Goal: Information Seeking & Learning: Learn about a topic

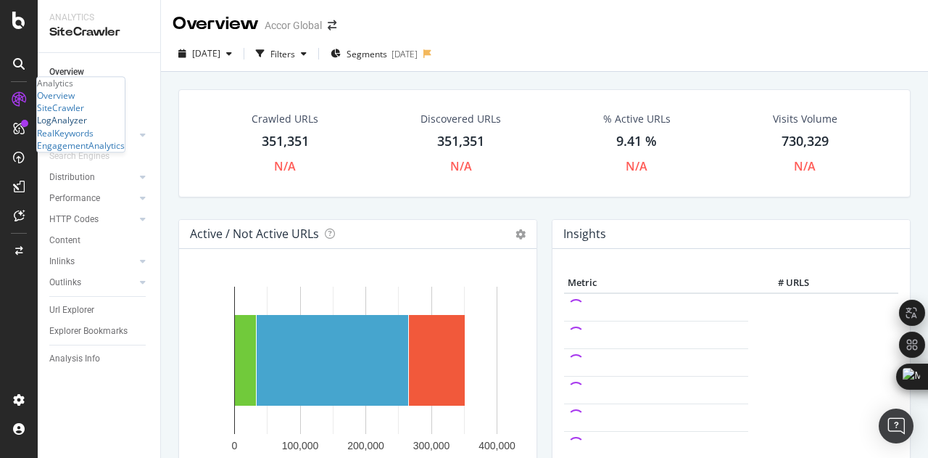
click at [70, 127] on div "LogAnalyzer" at bounding box center [62, 121] width 50 height 12
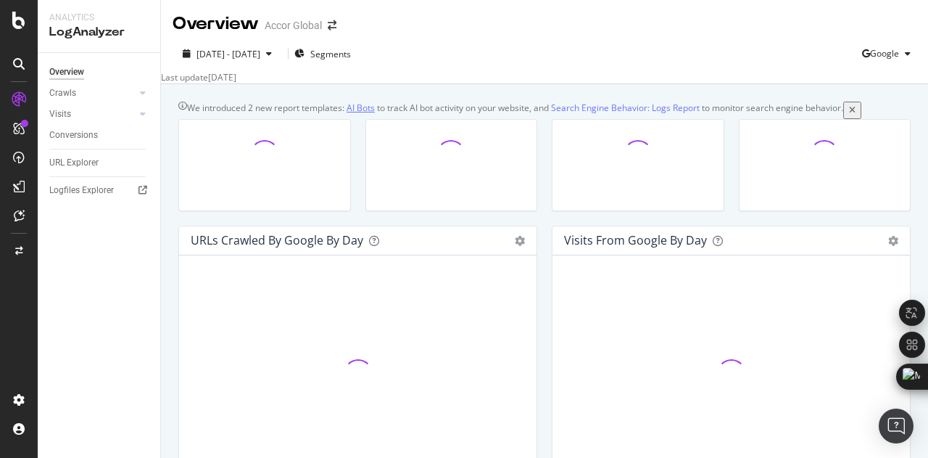
click at [365, 114] on link "AI Bots" at bounding box center [361, 108] width 28 height 12
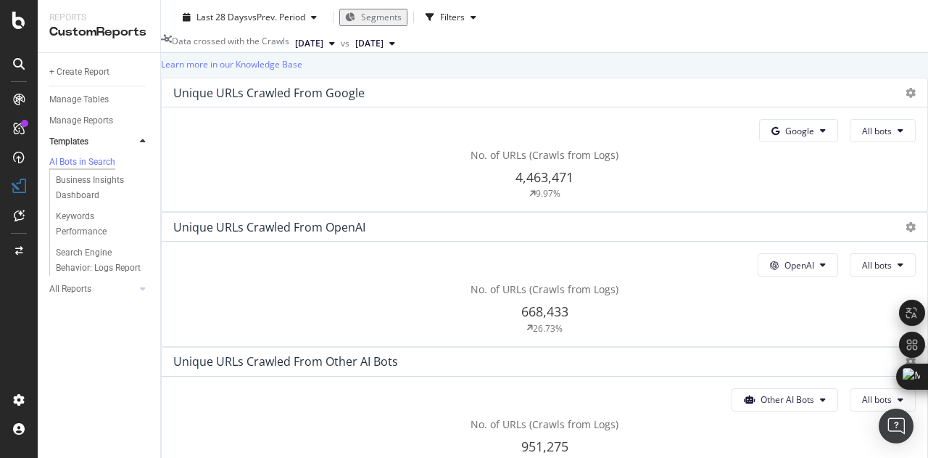
scroll to position [192, 0]
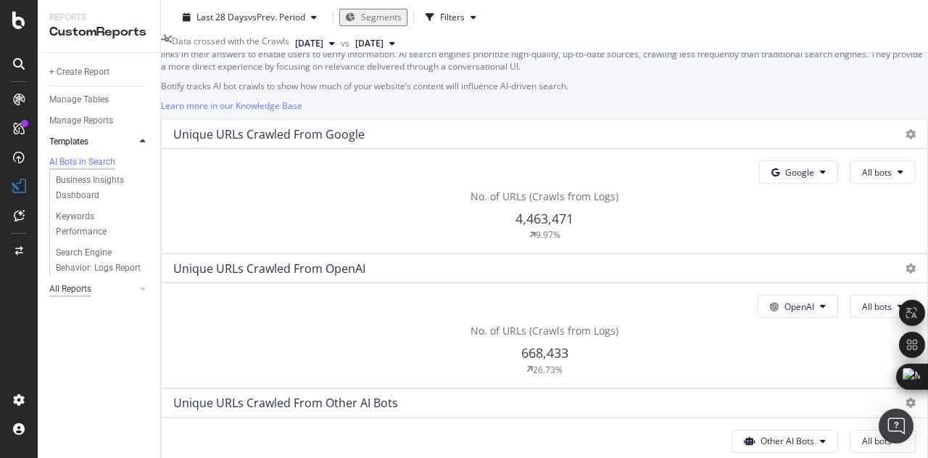
click at [87, 291] on div "All Reports" at bounding box center [70, 288] width 42 height 15
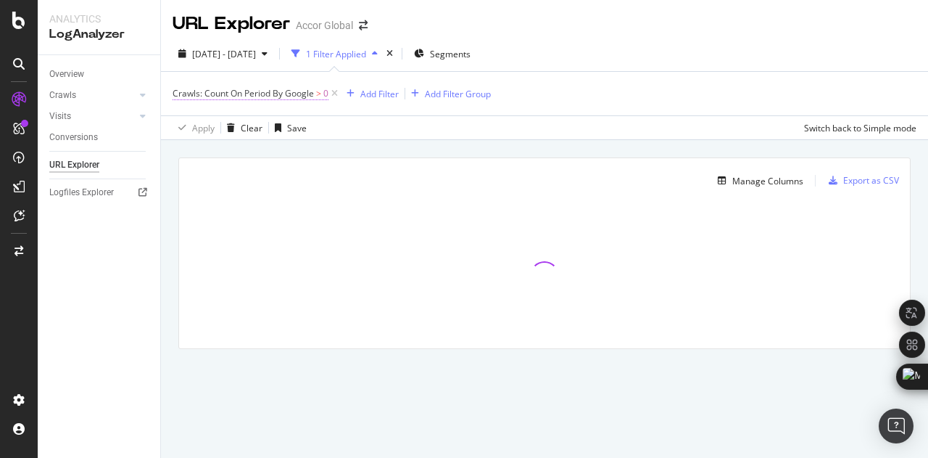
click at [277, 93] on span "Crawls: Count On Period By Google" at bounding box center [243, 93] width 141 height 12
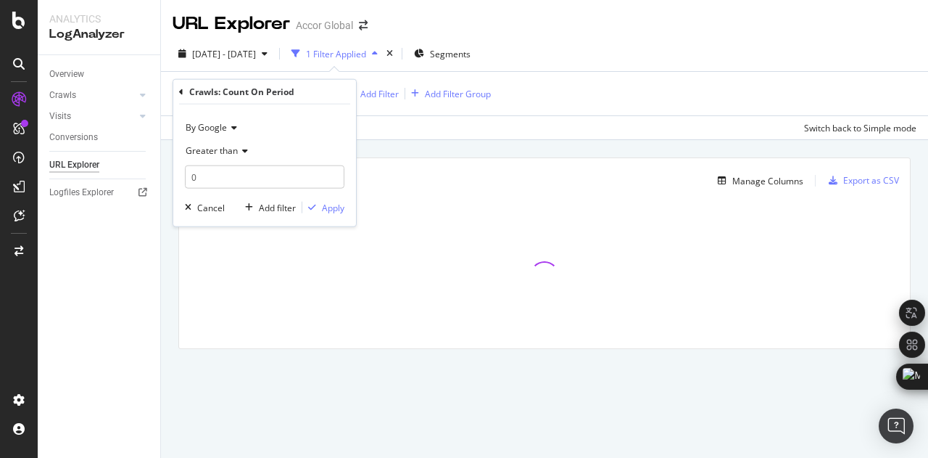
click at [482, 118] on div "Apply Clear Save Switch back to Simple mode" at bounding box center [544, 127] width 767 height 24
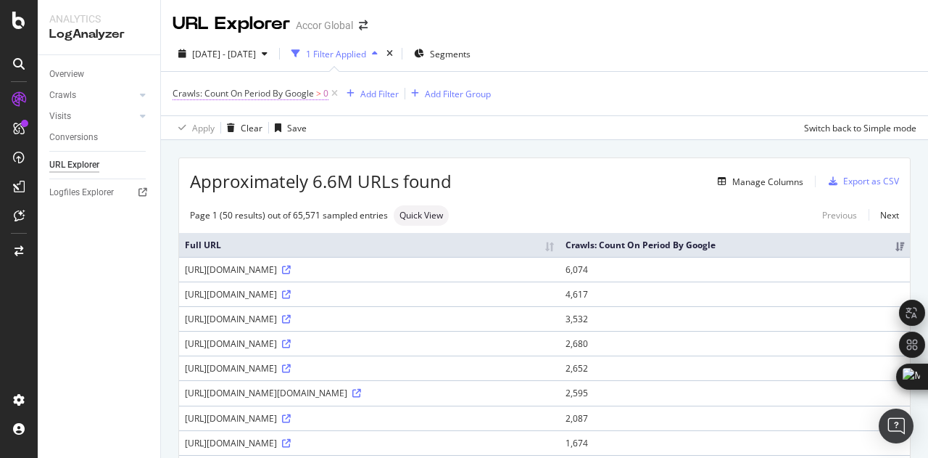
click at [296, 93] on span "Crawls: Count On Period By Google" at bounding box center [243, 93] width 141 height 12
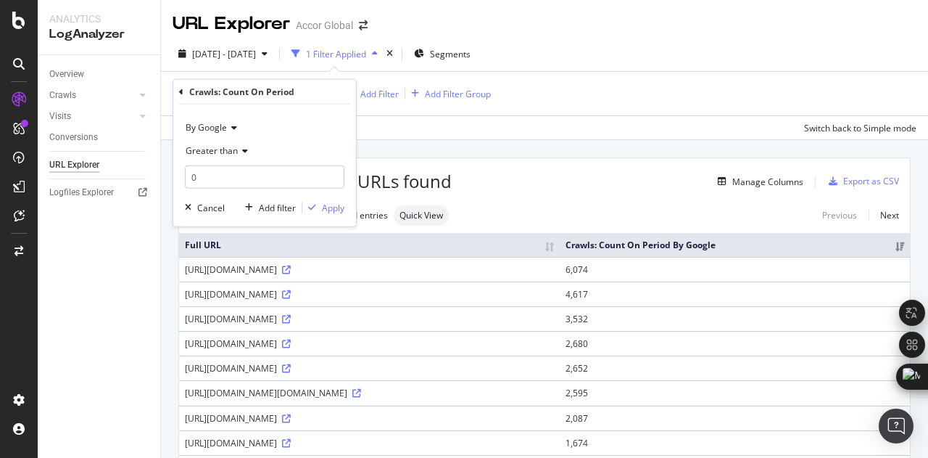
click at [234, 124] on icon at bounding box center [232, 127] width 10 height 9
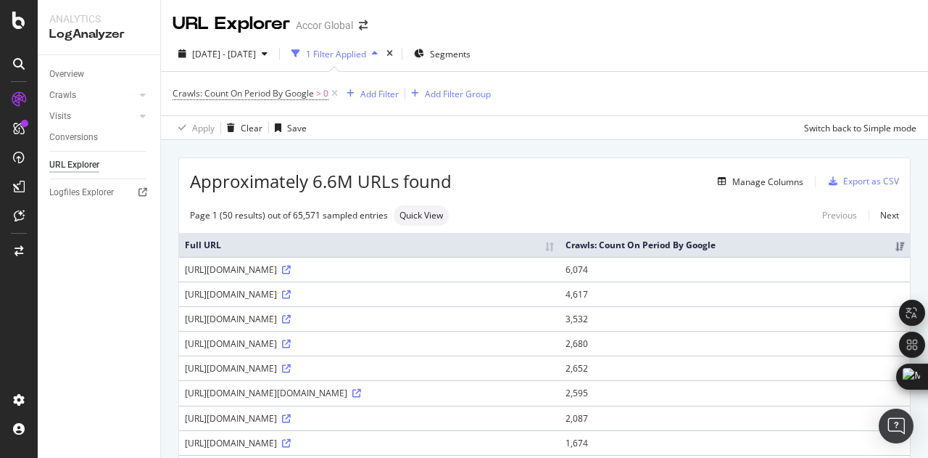
click at [453, 132] on div "Apply Clear Save Switch back to Simple mode" at bounding box center [544, 127] width 767 height 24
click at [315, 96] on span "Crawls: Count On Period By Google > 0" at bounding box center [251, 93] width 156 height 13
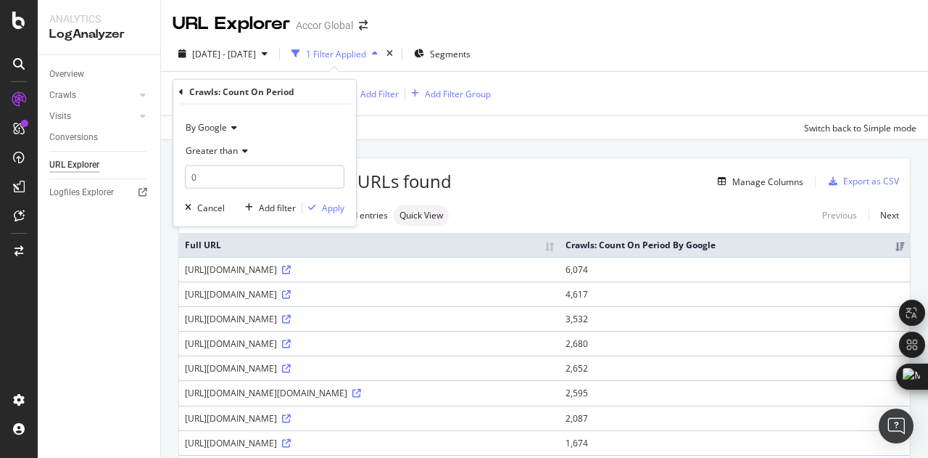
click at [427, 125] on div "Apply Clear Save Switch back to Simple mode" at bounding box center [544, 127] width 767 height 24
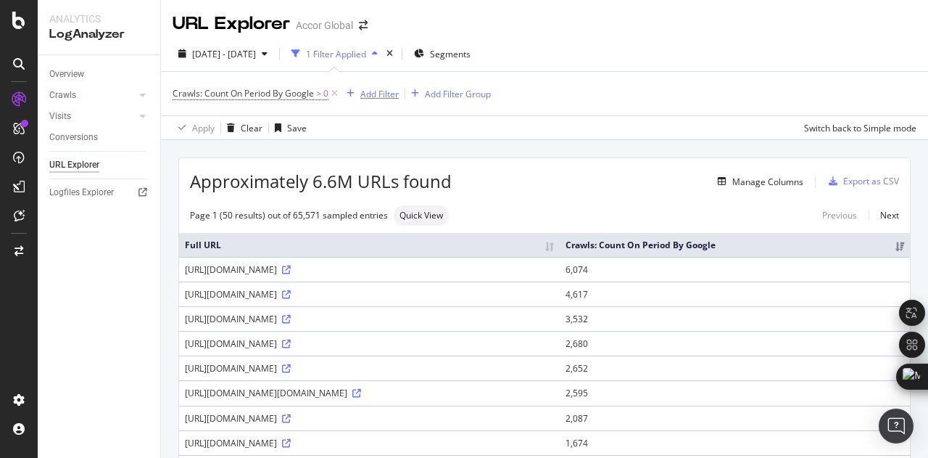
click at [360, 94] on div "button" at bounding box center [351, 93] width 20 height 9
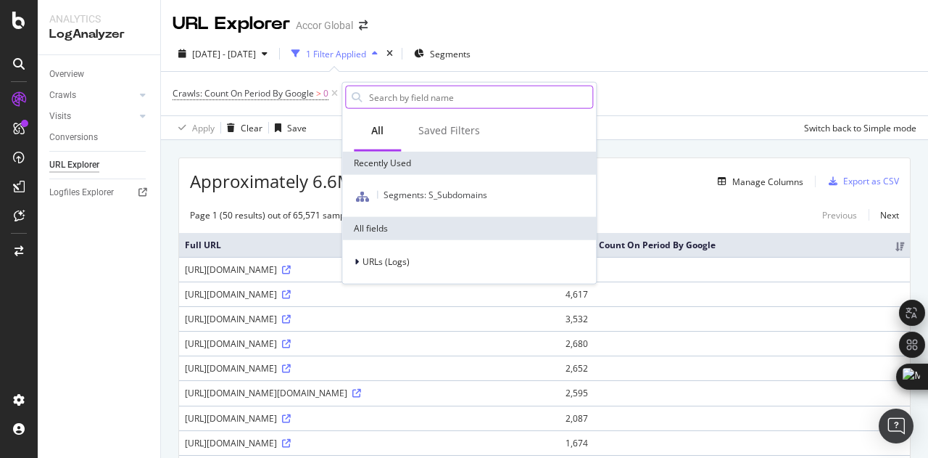
click at [374, 99] on input "text" at bounding box center [480, 97] width 225 height 22
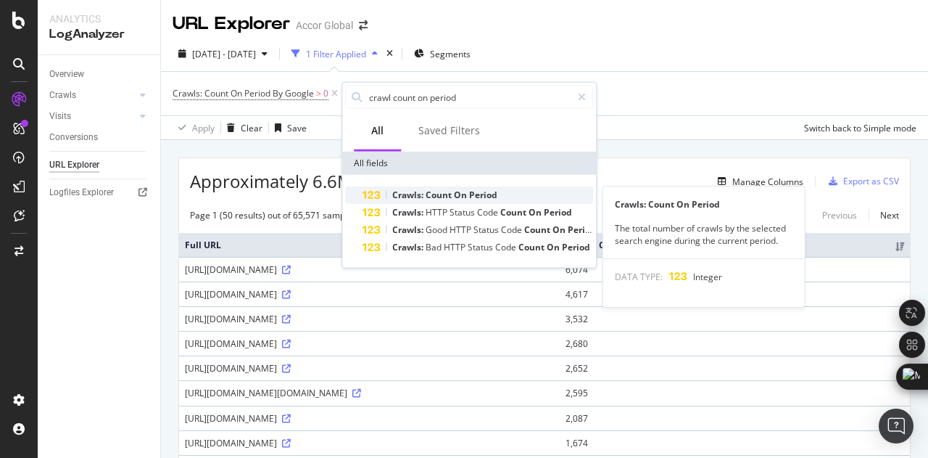
type input "crawl count on period"
click at [417, 198] on span "Crawls:" at bounding box center [408, 195] width 33 height 12
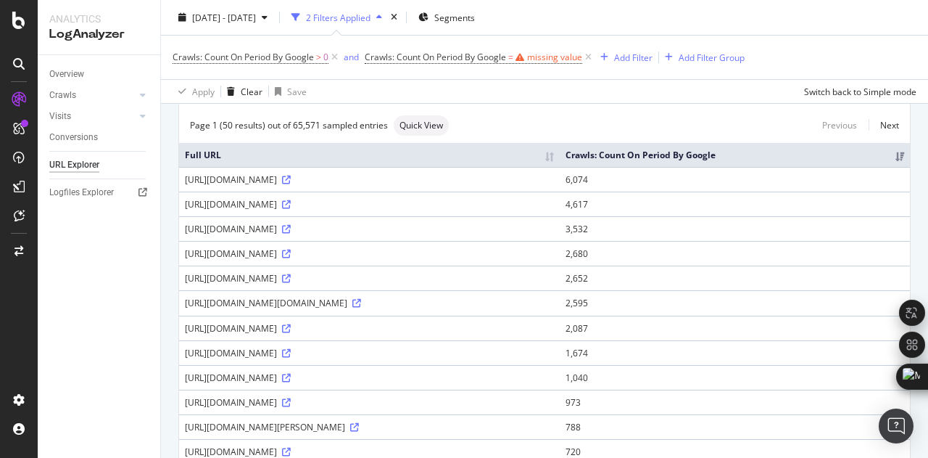
scroll to position [89, 0]
